Goal: Transaction & Acquisition: Purchase product/service

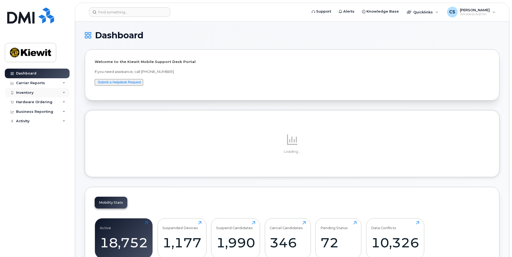
click at [48, 93] on div "Inventory" at bounding box center [37, 93] width 65 height 10
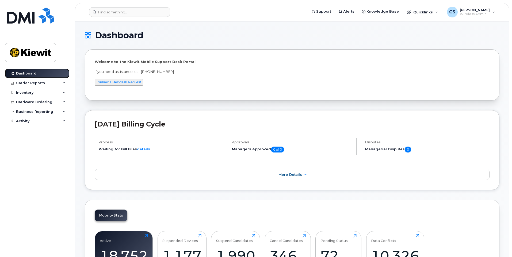
click at [46, 73] on link "Dashboard" at bounding box center [37, 74] width 65 height 10
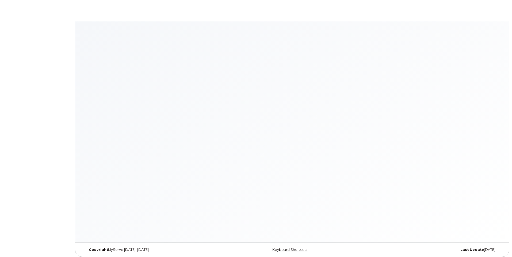
click at [48, 103] on body "× × Keyboard Shortcuts Help ? Show this modal Navigation G D Go to devices G I …" at bounding box center [256, 129] width 512 height 259
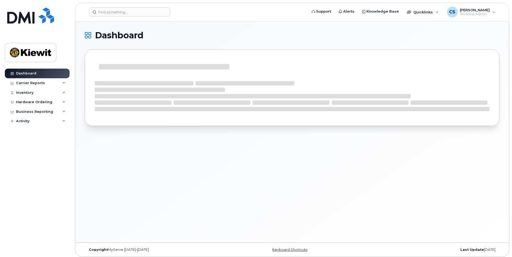
click at [48, 103] on div "Hardware Ordering" at bounding box center [34, 102] width 36 height 4
click at [47, 113] on link "Overview" at bounding box center [41, 112] width 55 height 10
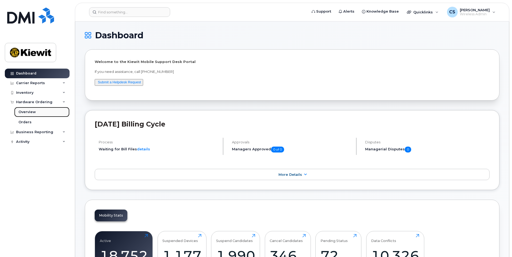
click at [36, 113] on link "Overview" at bounding box center [41, 112] width 55 height 10
click at [45, 104] on div "Hardware Ordering" at bounding box center [34, 102] width 36 height 4
click at [44, 110] on link "Overview" at bounding box center [41, 112] width 55 height 10
click at [52, 122] on link "Orders" at bounding box center [41, 122] width 55 height 10
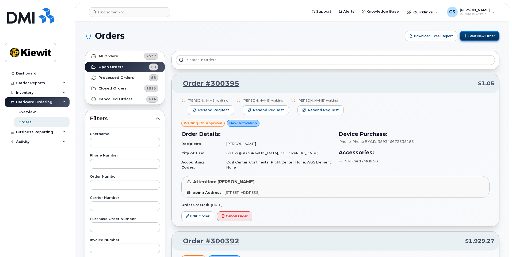
click at [474, 36] on button "Start New Order" at bounding box center [480, 36] width 40 height 10
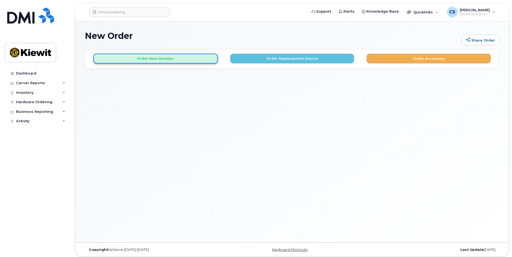
click at [187, 57] on button "Order New Number" at bounding box center [155, 59] width 124 height 10
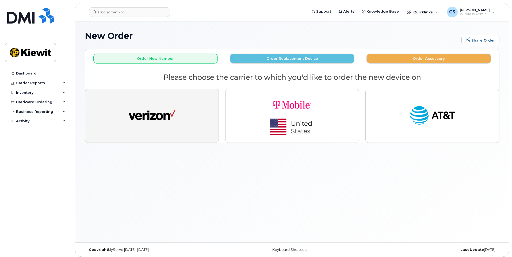
click at [198, 115] on button "button" at bounding box center [152, 116] width 134 height 54
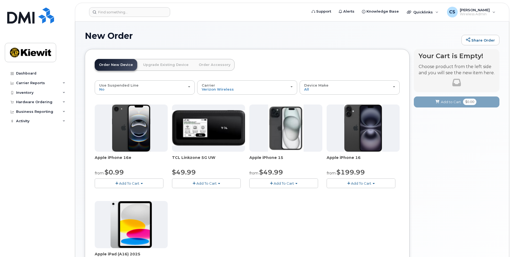
click at [206, 181] on span "Add To Cart" at bounding box center [206, 183] width 20 height 4
click at [189, 194] on link "$49.99 - 2 Year Activation" at bounding box center [201, 193] width 56 height 7
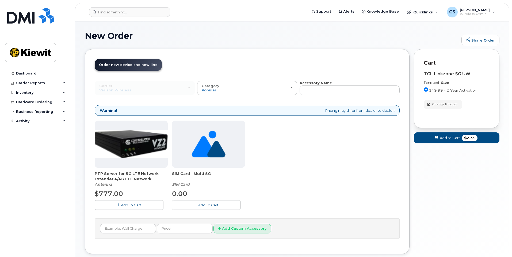
click at [457, 73] on div "TCL Linkzone 5G UW" at bounding box center [457, 73] width 66 height 5
click at [458, 138] on span "Add to Cart" at bounding box center [450, 137] width 20 height 5
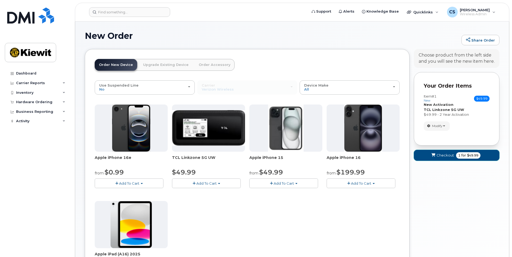
click at [461, 156] on span "for" at bounding box center [464, 155] width 7 height 5
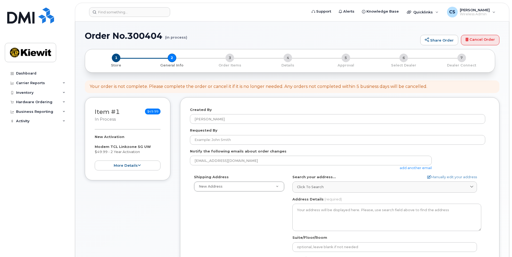
select select
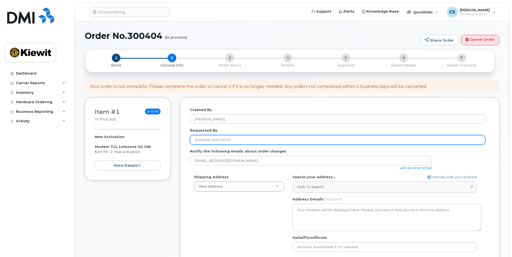
click at [226, 139] on input "Requested By" at bounding box center [337, 140] width 295 height 10
click at [228, 137] on input "Requested By" at bounding box center [337, 140] width 295 height 10
paste input "Mike.Mludzik"
click at [206, 139] on input "Mike.Mludzik" at bounding box center [337, 140] width 295 height 10
click at [244, 137] on input "[PERSON_NAME]" at bounding box center [337, 140] width 295 height 10
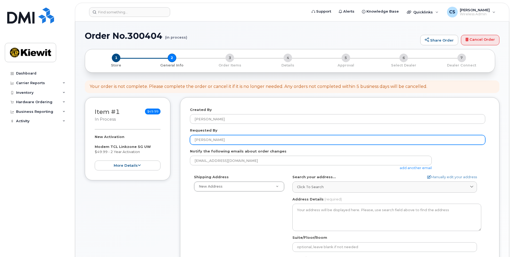
type input "[PERSON_NAME]"
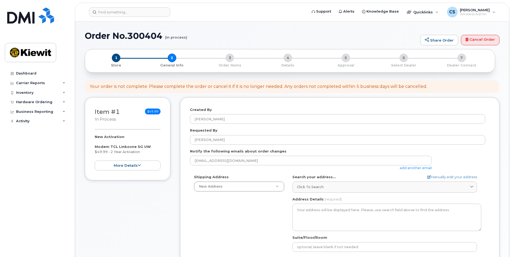
click at [244, 127] on form "Created By Christopher Sajous Requested By Mike Mludzik Notify the following em…" at bounding box center [340, 209] width 300 height 204
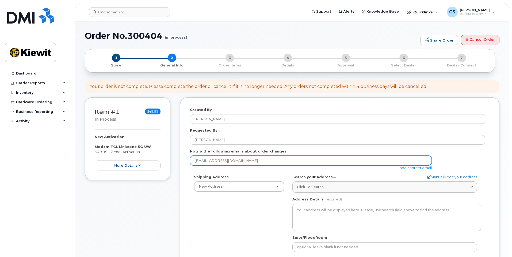
click at [231, 163] on input "csajous@weeksmarine.com" at bounding box center [311, 160] width 242 height 10
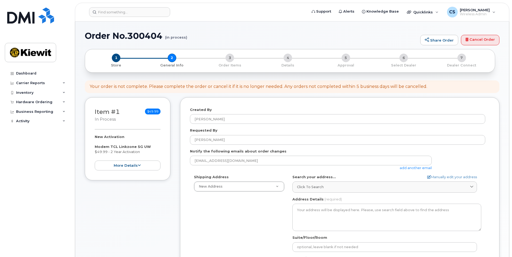
click at [316, 179] on label "Search your address..." at bounding box center [315, 176] width 44 height 5
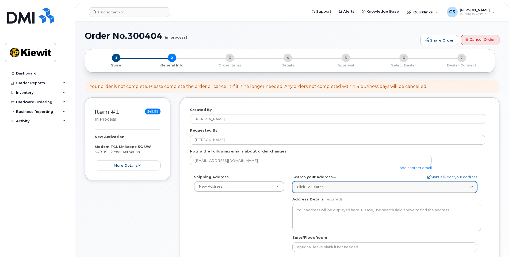
click at [316, 187] on span "Click to search" at bounding box center [310, 186] width 27 height 5
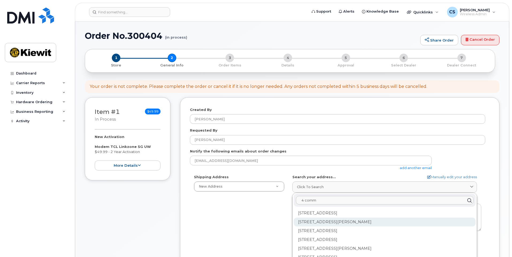
type input "4 comm"
click at [317, 222] on div "4 Commerce Dr Cranford NJ 07016" at bounding box center [385, 221] width 182 height 9
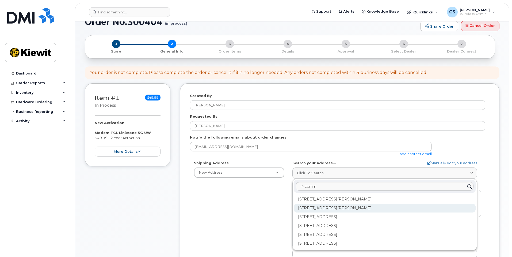
scroll to position [27, 0]
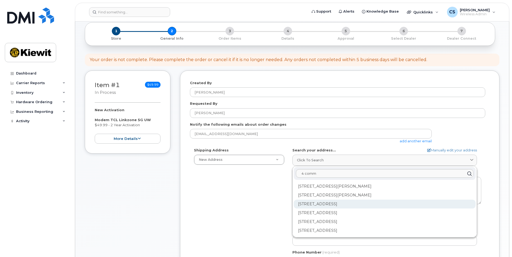
click at [313, 202] on div "4 Commerce Dr Ste 1 Cranford NJ 07016-3520" at bounding box center [385, 203] width 182 height 9
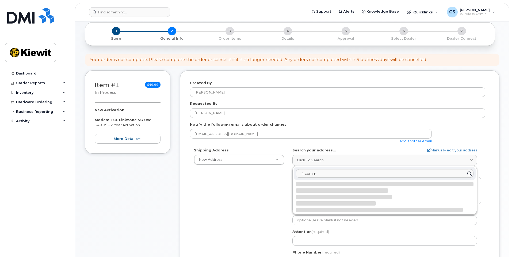
select select
type textarea "4 Commerce Dr Ste 1 CRANFORD NJ 07016-3520 UNITED STATES"
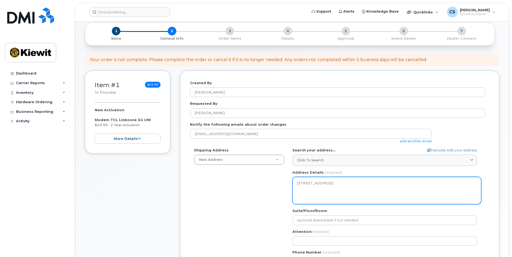
click at [319, 190] on textarea "4 Commerce Dr Ste 1 CRANFORD NJ 07016-3520 UNITED STATES" at bounding box center [387, 190] width 189 height 27
click at [326, 184] on textarea "4 Commerce Dr Ste 1 CRANFORD NJ 07016-3520 UNITED STATES" at bounding box center [387, 190] width 189 height 27
click at [331, 181] on textarea "4 Commerce Dr Ste 1 CRANFORD NJ 07016-3520 UNITED STATES" at bounding box center [387, 190] width 189 height 27
drag, startPoint x: 332, startPoint y: 181, endPoint x: 338, endPoint y: 181, distance: 5.9
click at [337, 181] on textarea "4 Commerce Dr Ste 1 CRANFORD NJ 07016-3520 UNITED STATES" at bounding box center [387, 190] width 189 height 27
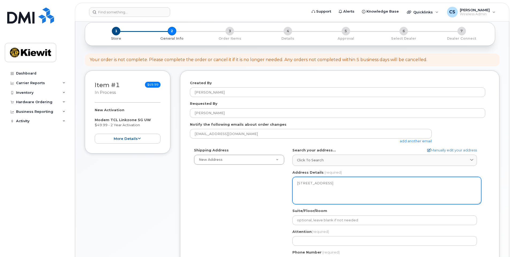
click at [340, 181] on textarea "4 Commerce Dr Ste 1 CRANFORD NJ 07016-3520 UNITED STATES" at bounding box center [387, 190] width 189 height 27
click at [340, 179] on textarea "4 Commerce Dr Ste 1 CRANFORD NJ 07016-3520 UNITED STATES" at bounding box center [387, 190] width 189 height 27
click at [338, 183] on textarea "4 Commerce Dr Ste 1 CRANFORD NJ 07016-3520 UNITED STATES" at bounding box center [387, 190] width 189 height 27
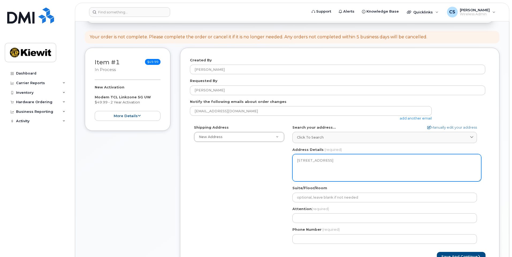
scroll to position [80, 0]
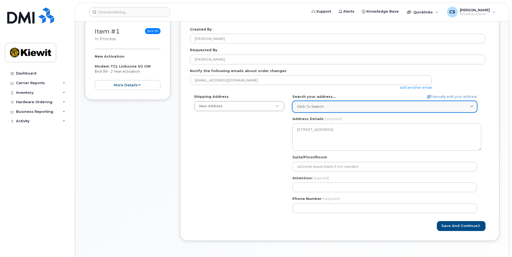
click at [458, 107] on div "Click to search" at bounding box center [385, 106] width 176 height 5
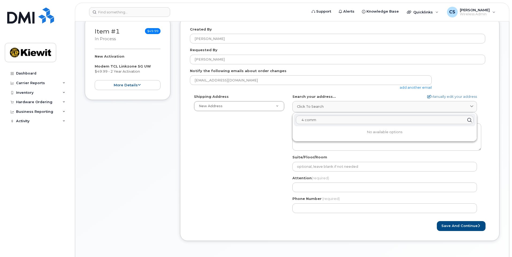
click at [420, 120] on input "4 comm" at bounding box center [385, 120] width 178 height 9
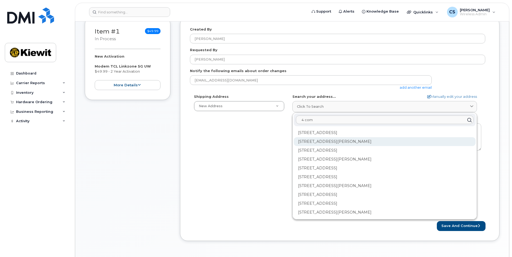
type input "4 com"
click at [381, 140] on div "4 Commerce Dr Cranford NJ 07016" at bounding box center [385, 141] width 182 height 9
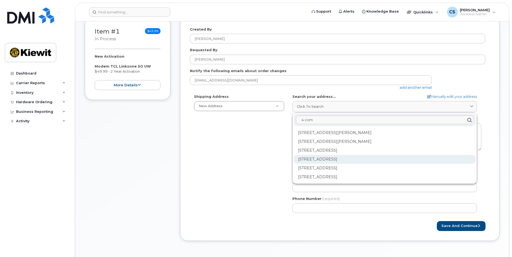
click at [368, 160] on div "4 Commerce Dr Ste 2 Cranford NJ 07016-3526" at bounding box center [385, 159] width 182 height 9
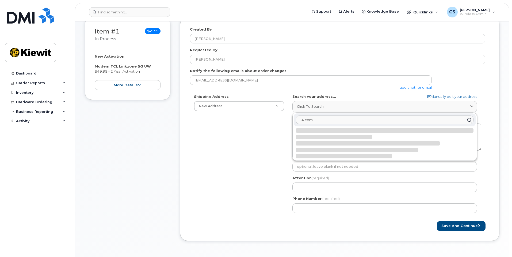
select select
type textarea "4 Commerce Dr Ste 2 CRANFORD NJ 07016-3526 UNITED STATES"
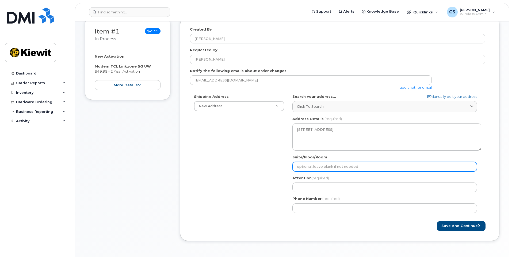
click at [319, 167] on input "Suite/Floor/Room" at bounding box center [385, 167] width 185 height 10
select select
type input "S"
select select
type input "Se"
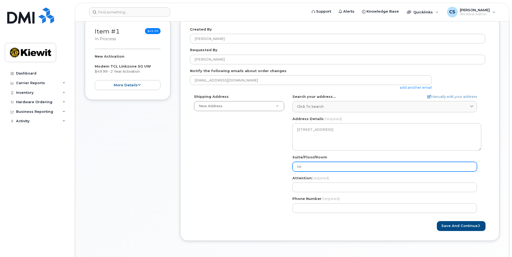
select select
type input "Sec"
select select
type input "Seco"
select select
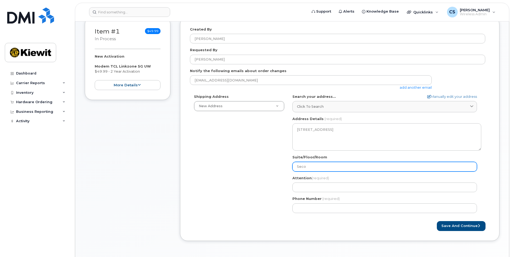
type input "Secon"
select select
type input "Second"
select select
type input "Second d"
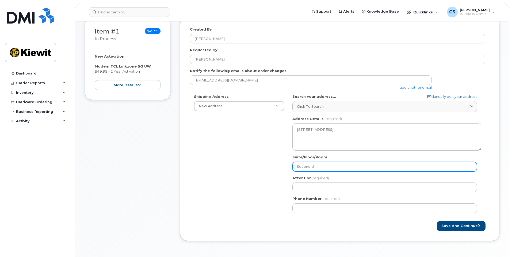
select select
type input "Second"
select select
type input "Second f"
select select
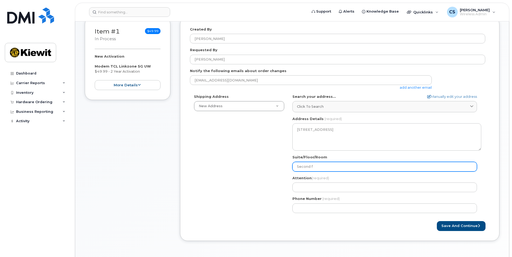
type input "Second fl"
select select
type input "Second flo"
select select
type input "Second floo"
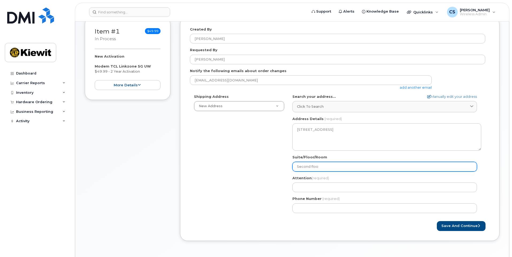
select select
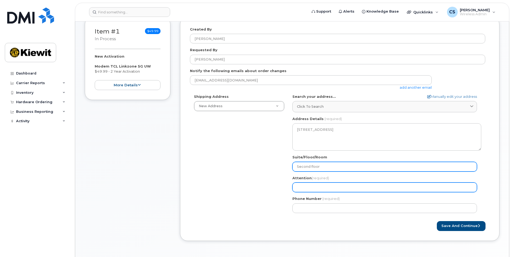
type input "Second floor"
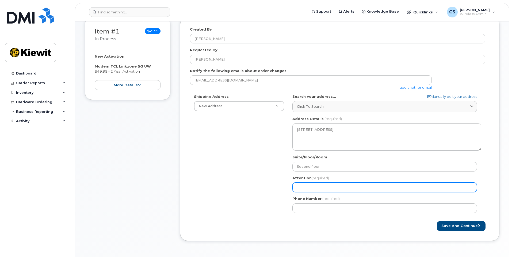
drag, startPoint x: 362, startPoint y: 185, endPoint x: 355, endPoint y: 183, distance: 7.4
click at [360, 185] on input "Attention (required)" at bounding box center [385, 187] width 185 height 10
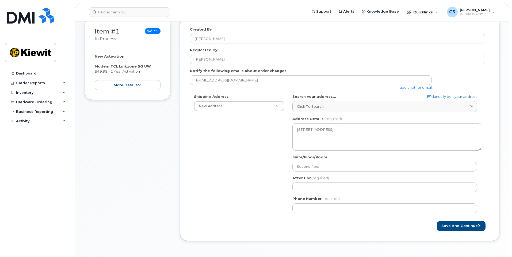
click at [267, 179] on div "Shipping Address New Address New Address 4 Commerce Dr LOWR NJ Cranford Search …" at bounding box center [337, 155] width 295 height 123
click at [307, 215] on div "NJ Cranford Search your address... Manually edit your address Click to search 4…" at bounding box center [386, 155] width 197 height 123
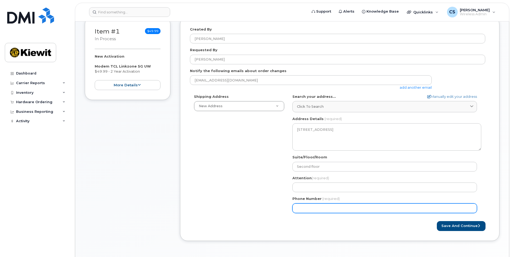
click at [307, 209] on input "Phone Number" at bounding box center [385, 208] width 185 height 10
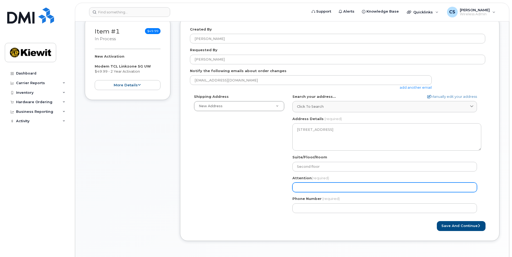
click at [316, 186] on input "Attention (required)" at bounding box center [385, 187] width 185 height 10
click at [314, 186] on input "Attention (required)" at bounding box center [385, 187] width 185 height 10
select select
type input "H"
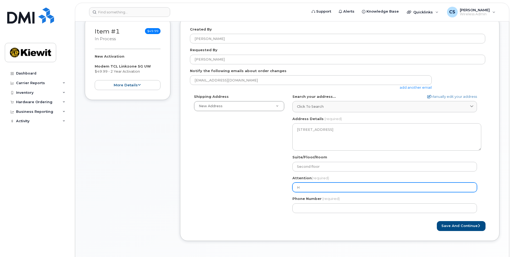
select select
type input "Ho"
select select
type input "Hot"
select select
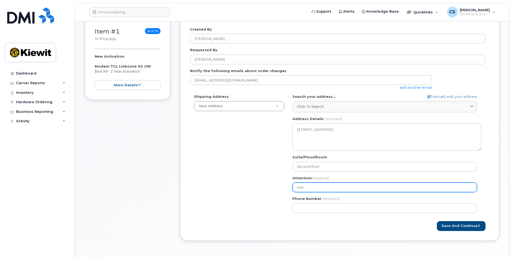
type input "Hot s"
select select
type input "Hot sp"
select select
type input "Hot spo"
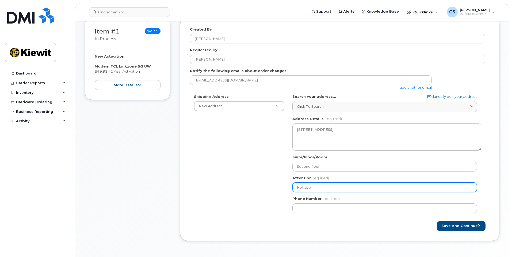
select select
type input "Hot spot"
select select
type input "Hot spot n"
select select
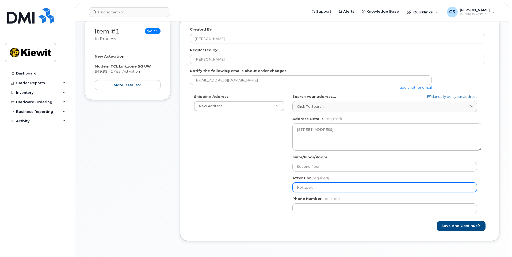
type input "Hot spot ne"
select select
type input "Hot spot nee"
select select
type input "Hot spot need"
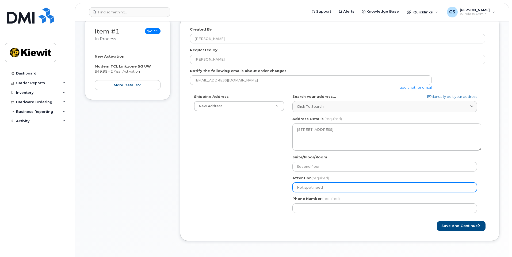
select select
type input "Hot spot neede"
select select
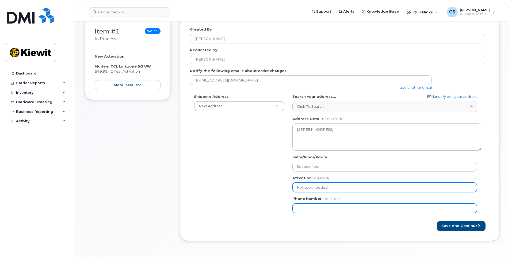
type input "Hot spot needed"
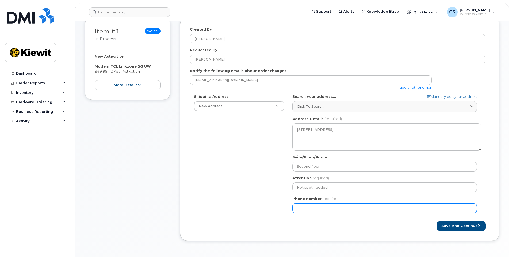
click at [307, 210] on input "Phone Number" at bounding box center [385, 208] width 185 height 10
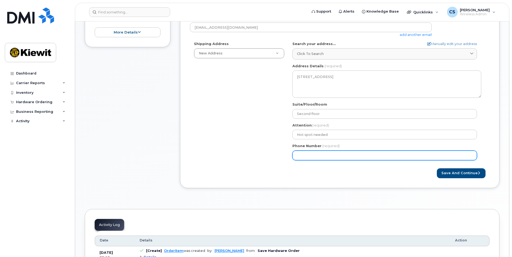
scroll to position [134, 0]
click at [340, 154] on input "Phone Number" at bounding box center [385, 155] width 185 height 10
type input "908402884"
select select
type input "9084028840"
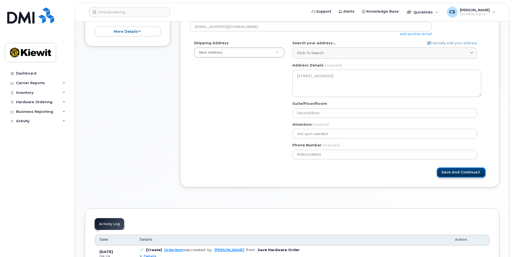
click at [461, 169] on button "Save and Continue" at bounding box center [461, 172] width 49 height 10
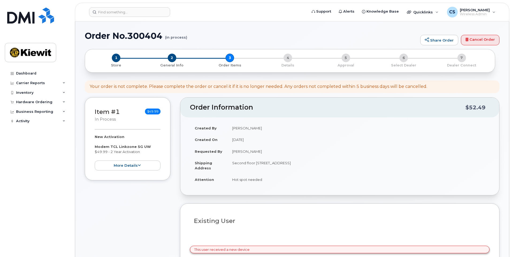
select select
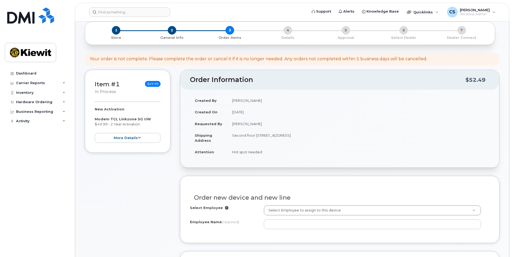
scroll to position [54, 0]
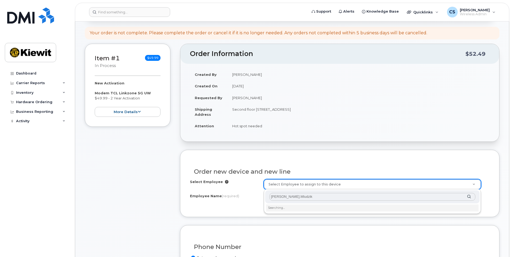
drag, startPoint x: 280, startPoint y: 196, endPoint x: 290, endPoint y: 192, distance: 10.7
click at [280, 195] on input "[PERSON_NAME].Mludzik" at bounding box center [372, 197] width 206 height 8
type input "M"
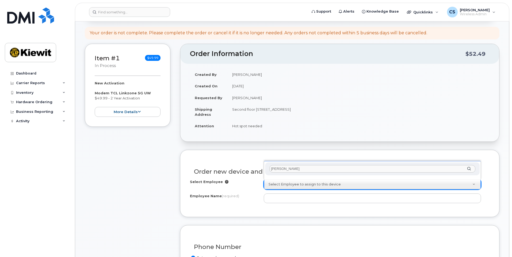
scroll to position [0, 0]
click at [296, 171] on input "mike mu" at bounding box center [372, 169] width 206 height 8
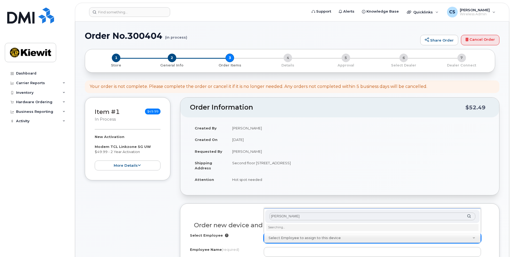
type input "mike mludzik"
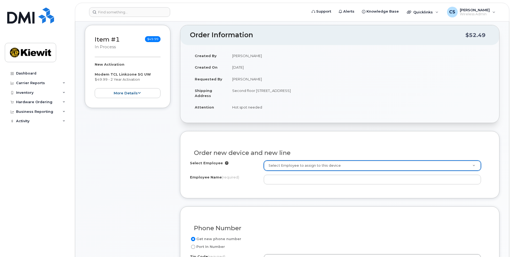
scroll to position [80, 0]
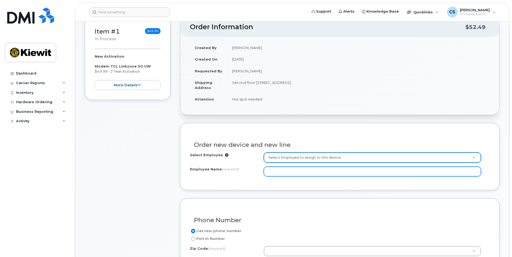
click at [299, 170] on input "Employee Name (required)" at bounding box center [372, 171] width 217 height 10
paste input "Mike.Mludzik"
click at [279, 172] on input "Mike.Mludzik" at bounding box center [372, 171] width 217 height 10
type input "[PERSON_NAME]"
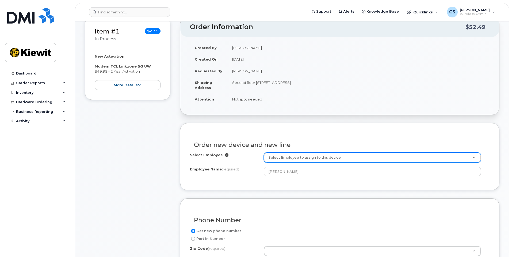
click at [294, 183] on div "Order new device and new line Select Employee Select Employee to assign to this…" at bounding box center [340, 156] width 320 height 67
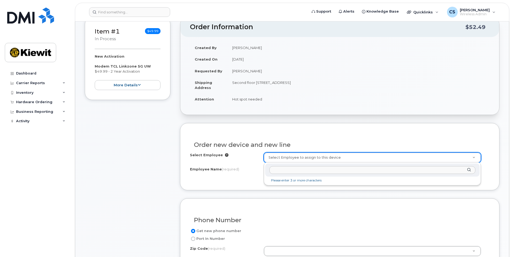
click at [320, 181] on li "Please enter 3 or more characters" at bounding box center [372, 180] width 212 height 6
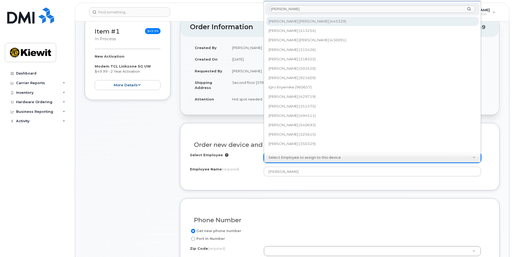
scroll to position [5, 0]
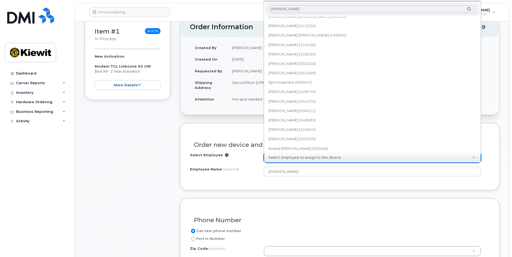
type input "mike m"
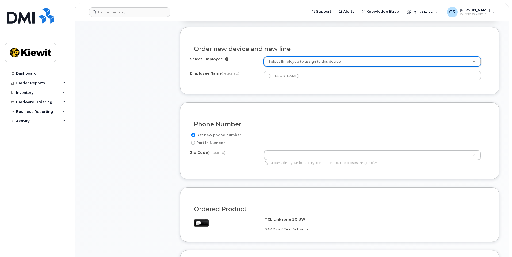
scroll to position [179, 0]
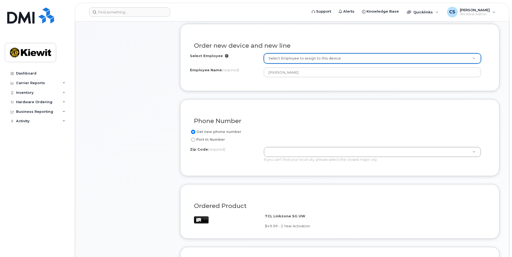
click at [214, 139] on label "Port In Number" at bounding box center [207, 139] width 35 height 6
click at [195, 139] on input "Port In Number" at bounding box center [193, 139] width 4 height 4
radio input "true"
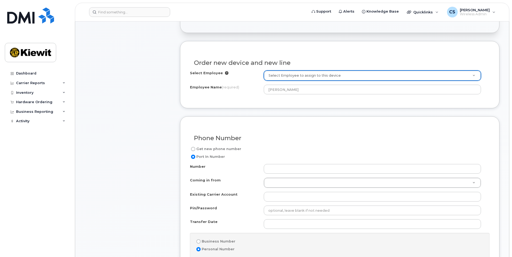
scroll to position [162, 0]
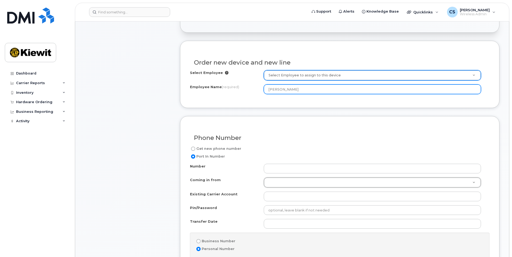
click at [281, 91] on input "Mike Mludzik" at bounding box center [372, 89] width 217 height 10
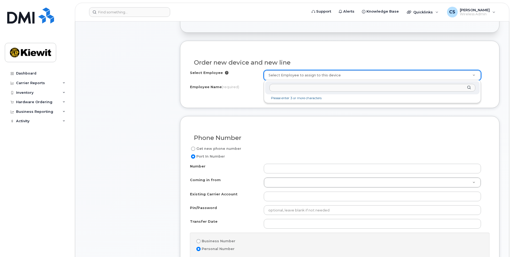
drag, startPoint x: 302, startPoint y: 72, endPoint x: 295, endPoint y: 77, distance: 8.4
drag, startPoint x: 295, startPoint y: 77, endPoint x: 278, endPoint y: 74, distance: 17.8
paste input "Mike Mludzik"
click at [472, 89] on input "Mike Mludzik" at bounding box center [372, 88] width 206 height 8
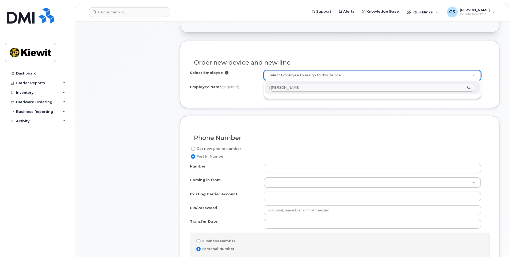
type input "Mike Mludzik"
click at [469, 88] on div "Mike Mludzik" at bounding box center [372, 87] width 215 height 13
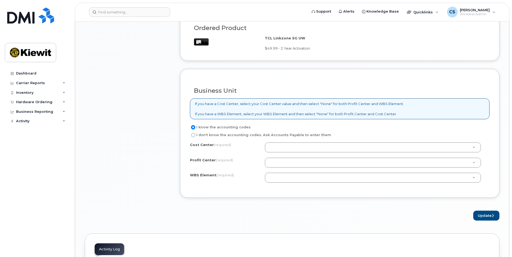
scroll to position [564, 0]
click at [284, 140] on div "I know the accounting codes I don't know the accounting codes. Ask Accounts Pay…" at bounding box center [340, 155] width 300 height 64
click at [237, 134] on label "I don't know the accounting codes. Ask Accounts Payable to enter them" at bounding box center [260, 134] width 141 height 6
click at [195, 134] on input "I don't know the accounting codes. Ask Accounts Payable to enter them" at bounding box center [193, 134] width 4 height 4
radio input "true"
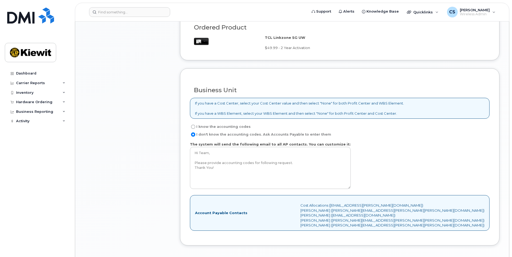
click at [237, 126] on label "I know the accounting codes" at bounding box center [220, 126] width 61 height 6
click at [195, 126] on input "I know the accounting codes" at bounding box center [193, 126] width 4 height 4
radio input "true"
select select
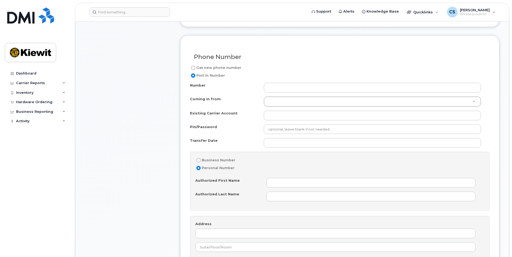
scroll to position [243, 0]
click at [229, 164] on label "Business Number" at bounding box center [215, 160] width 40 height 6
click at [201, 163] on input "Business Number" at bounding box center [198, 160] width 4 height 4
radio input "true"
click at [225, 169] on label "Personal Number" at bounding box center [214, 168] width 39 height 6
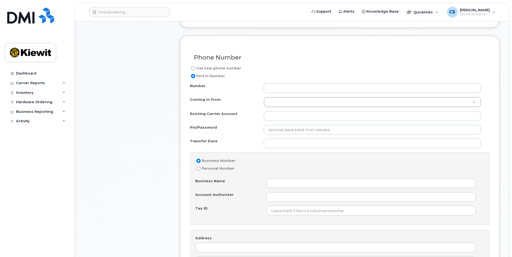
click at [201, 169] on input "Personal Number" at bounding box center [198, 168] width 4 height 4
radio input "true"
click at [223, 160] on label "Business Number" at bounding box center [215, 160] width 40 height 6
click at [201, 160] on input "Business Number" at bounding box center [198, 160] width 4 height 4
radio input "true"
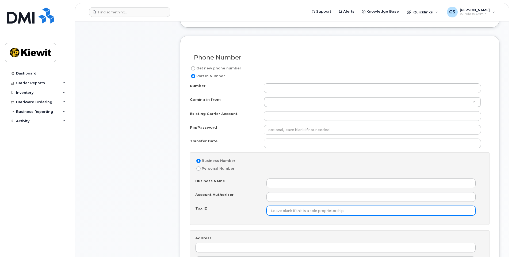
click at [333, 211] on input "Tax ID" at bounding box center [371, 211] width 209 height 10
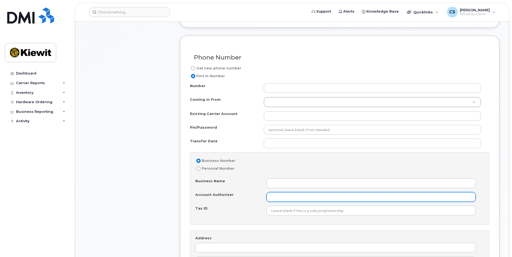
click at [318, 195] on input "Account Authorizer" at bounding box center [371, 197] width 209 height 10
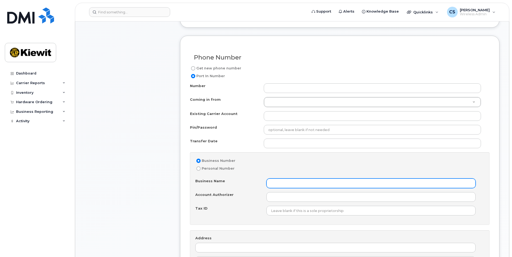
click at [315, 183] on input "Business Name" at bounding box center [371, 183] width 209 height 10
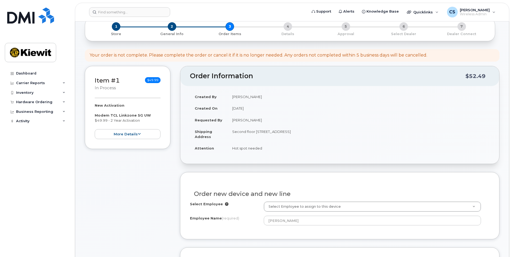
scroll to position [0, 0]
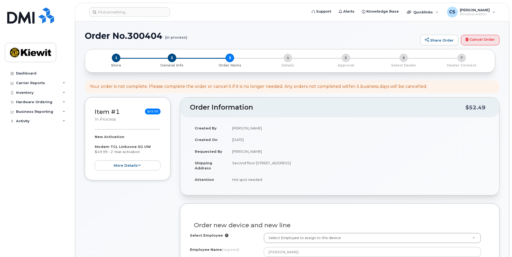
click at [246, 157] on td "Mike Mludzik" at bounding box center [358, 151] width 262 height 12
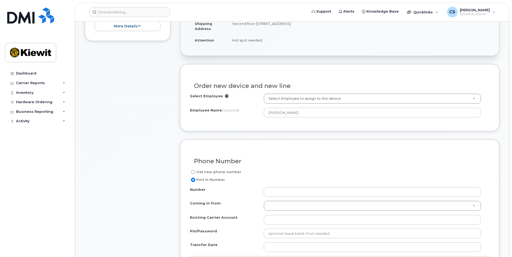
scroll to position [134, 0]
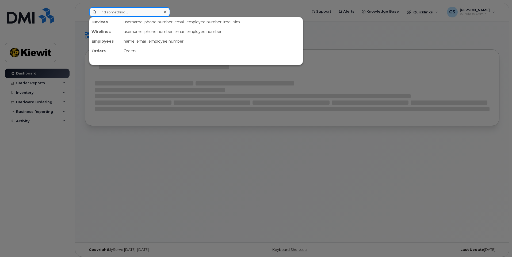
paste input "[PERSON_NAME]"
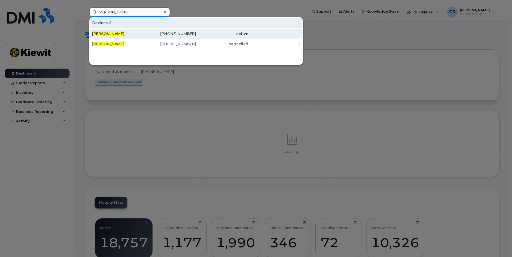
type input "[PERSON_NAME]"
click at [151, 33] on div "[PHONE_NUMBER]" at bounding box center [170, 33] width 52 height 5
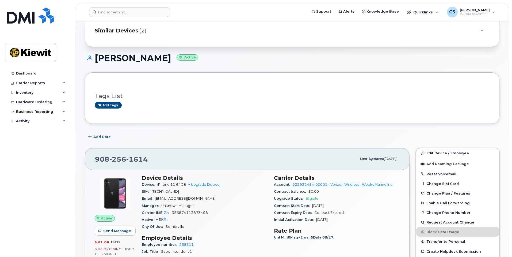
scroll to position [80, 0]
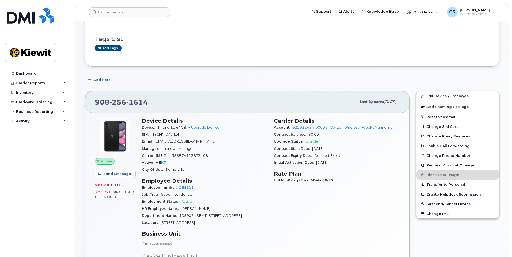
drag, startPoint x: 172, startPoint y: 95, endPoint x: 123, endPoint y: 111, distance: 51.6
